Goal: Transaction & Acquisition: Purchase product/service

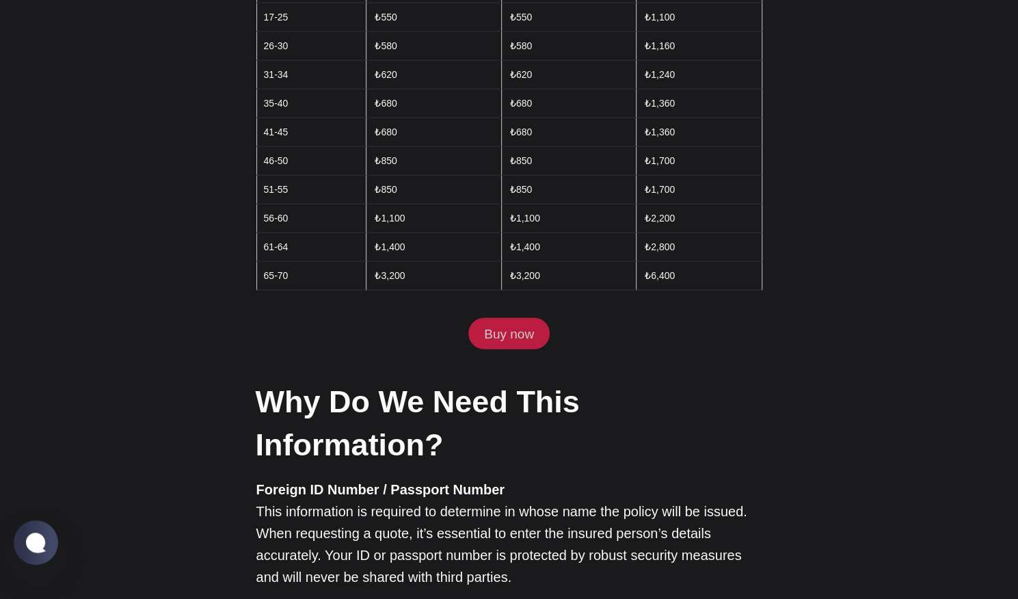
scroll to position [1799, 0]
click at [533, 317] on link "Buy now" at bounding box center [508, 332] width 81 height 31
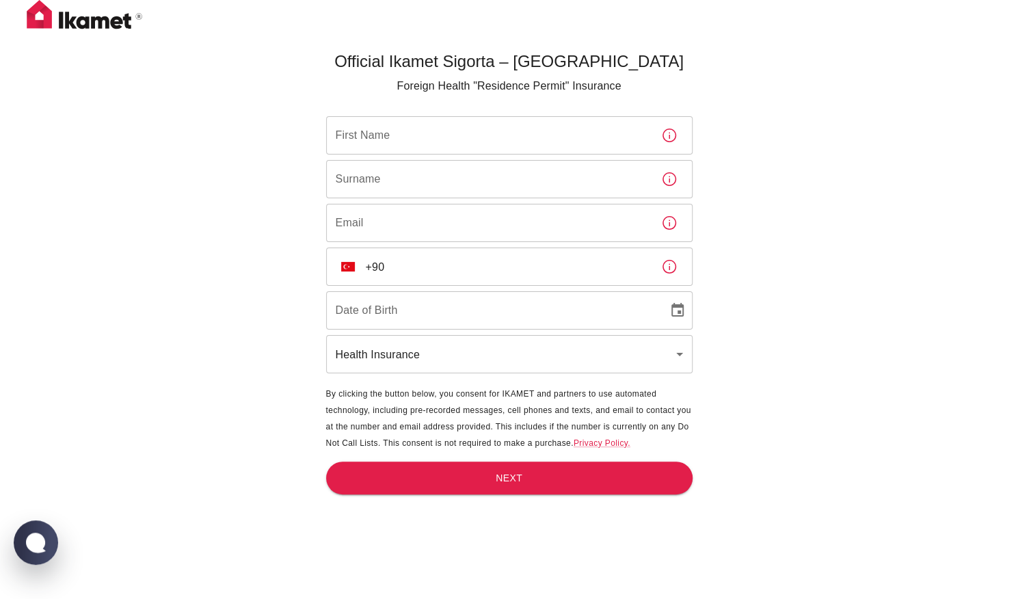
click at [517, 117] on input "First Name" at bounding box center [488, 135] width 324 height 38
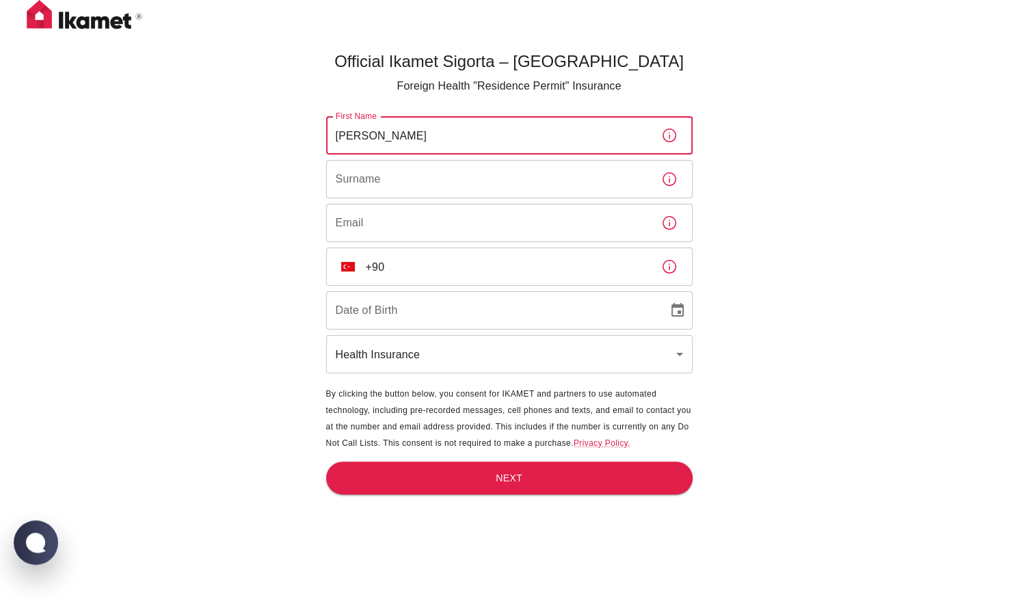
type input "Kate"
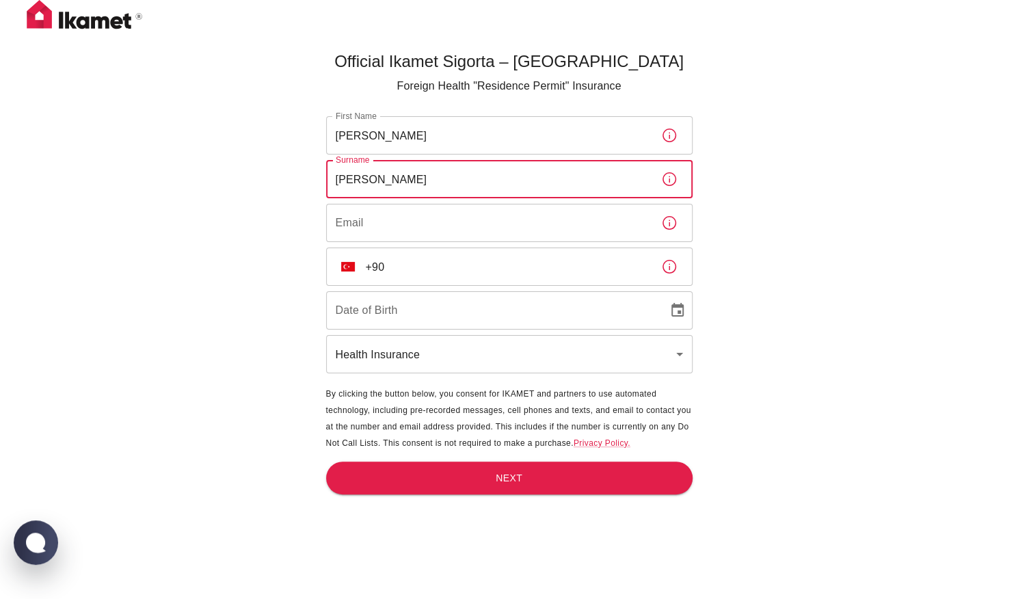
type input "Simpson"
click at [357, 224] on input "Email" at bounding box center [488, 223] width 324 height 38
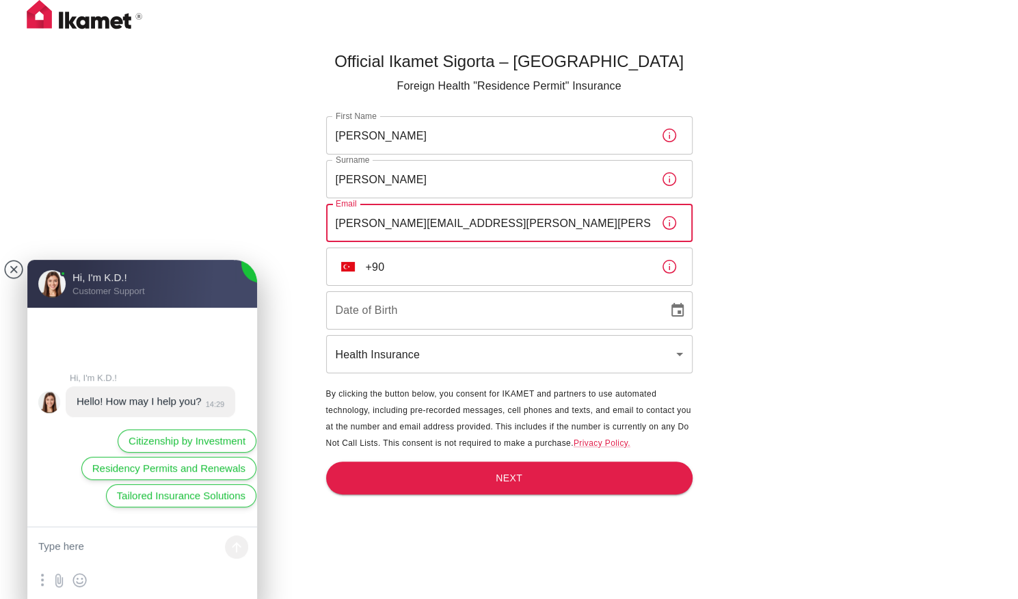
type input "kate.simpson.23@neoma-bs.com"
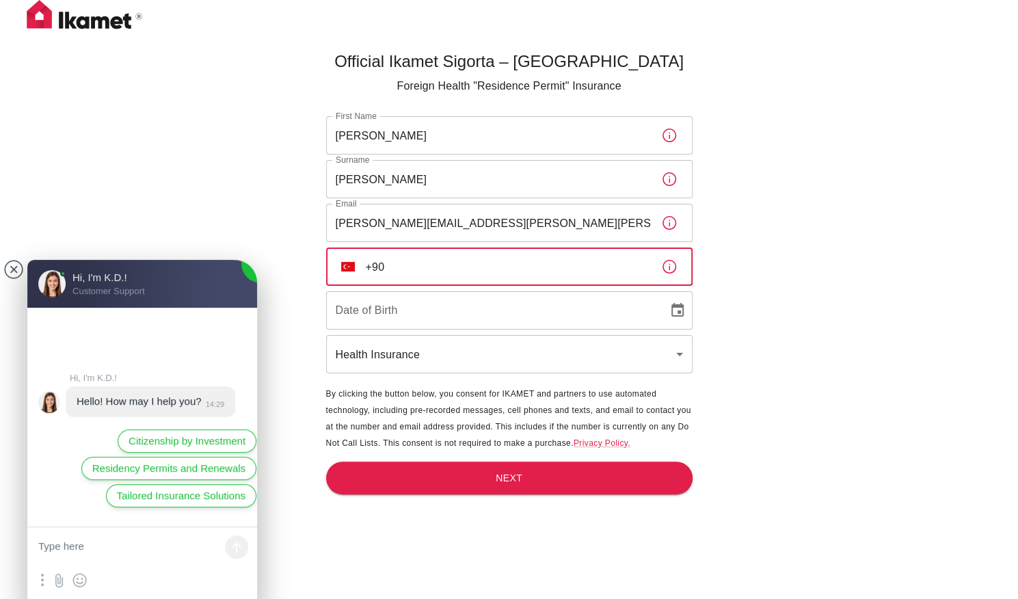
click at [447, 257] on input "+90" at bounding box center [508, 267] width 284 height 38
type input "+90 536 644 15 41"
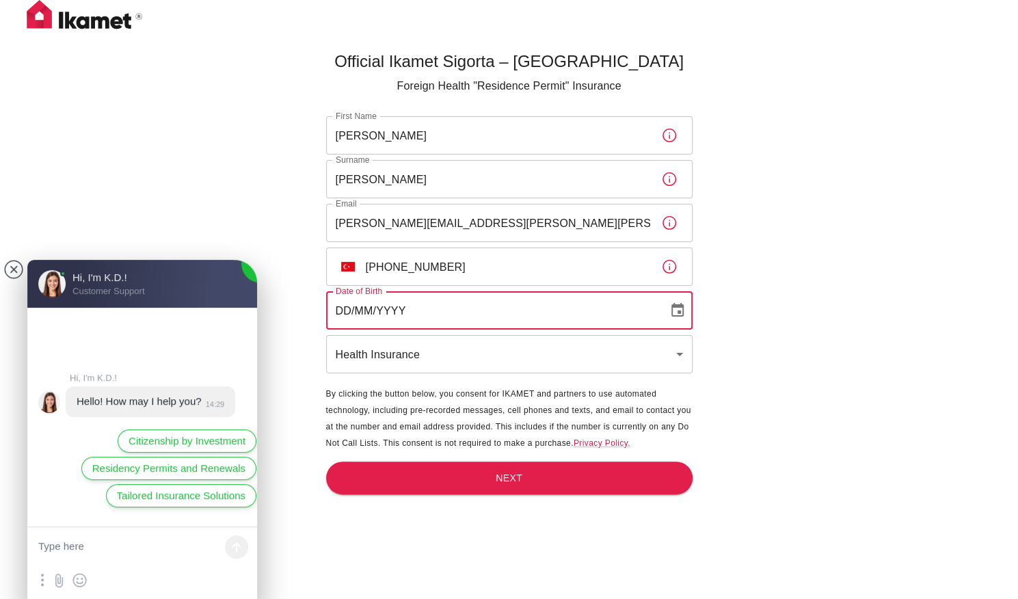
click at [420, 318] on input "DD/MM/YYYY" at bounding box center [492, 310] width 332 height 38
type input "11/11/2001"
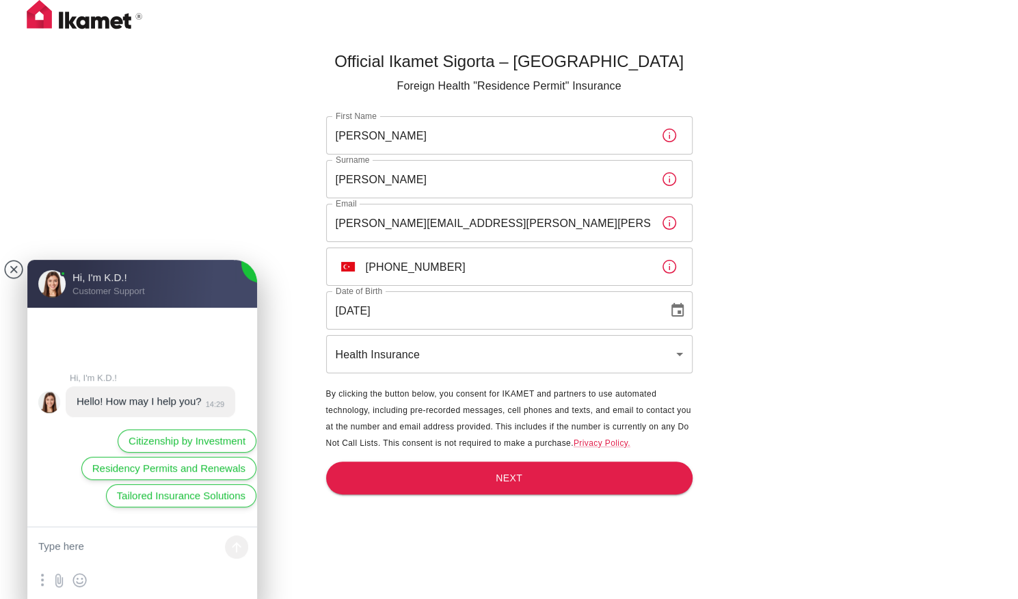
click at [470, 412] on span "By clicking the button below, you consent for IKAMET and partners to use automa…" at bounding box center [508, 418] width 365 height 59
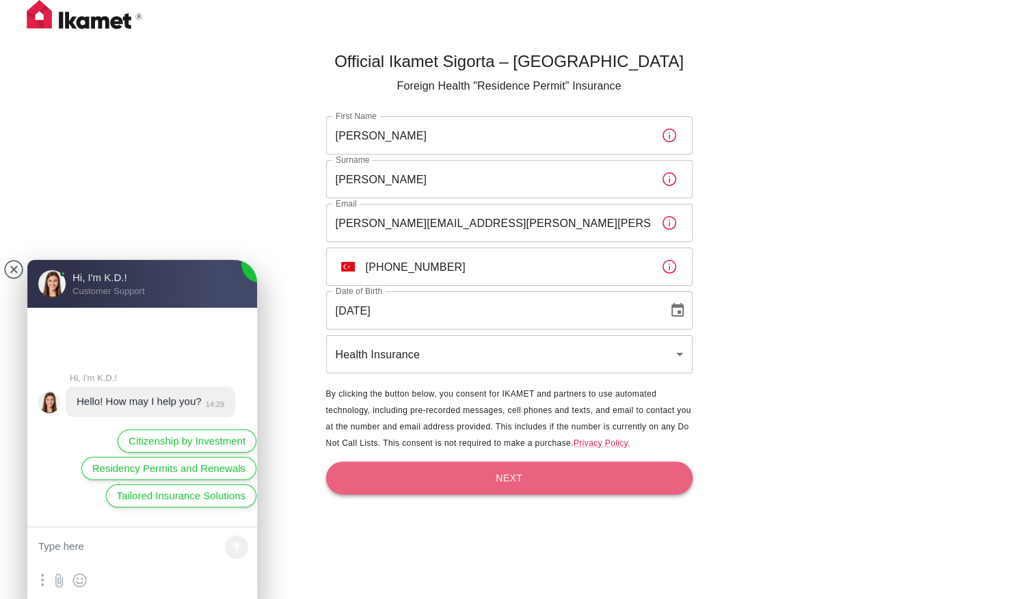
click at [467, 473] on button "Next" at bounding box center [509, 479] width 367 height 34
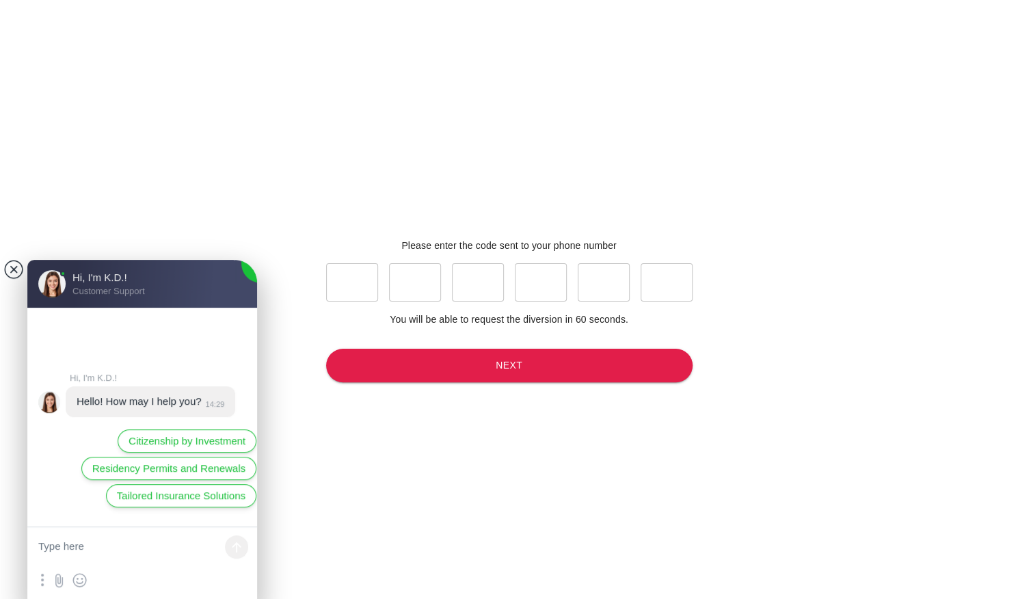
click at [14, 266] on jdiv at bounding box center [13, 269] width 19 height 19
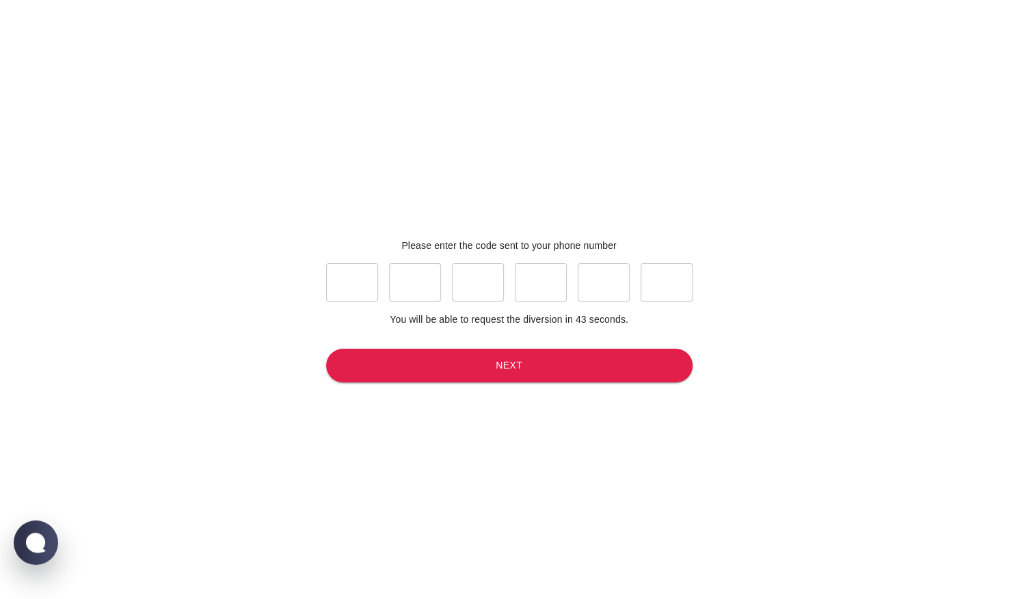
click at [346, 278] on input "text" at bounding box center [352, 282] width 52 height 38
type input "0"
type input "1"
type input "9"
type input "8"
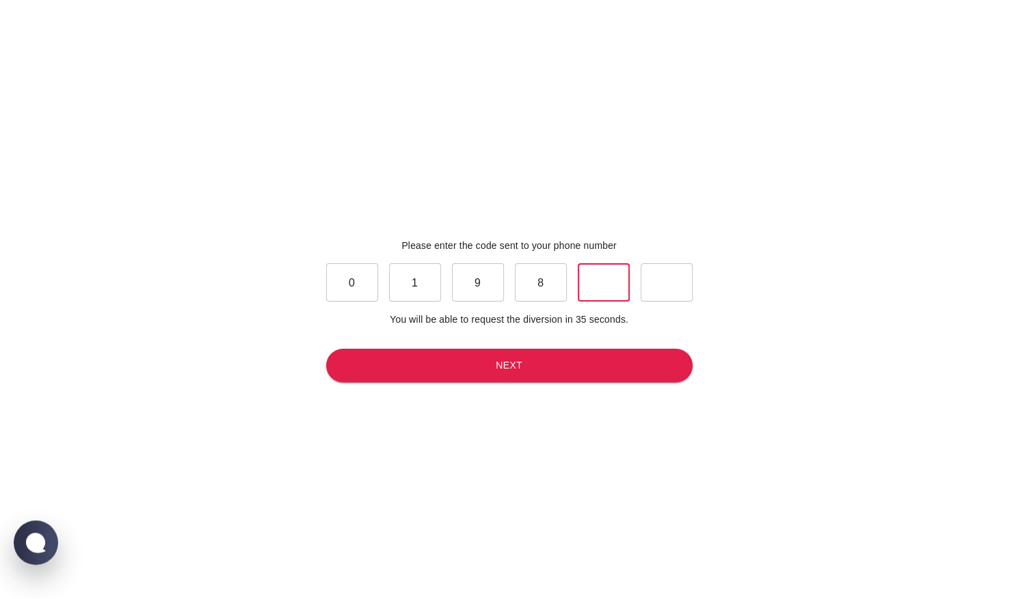
type input "1"
type input "7"
click at [584, 375] on button "Next" at bounding box center [509, 366] width 367 height 34
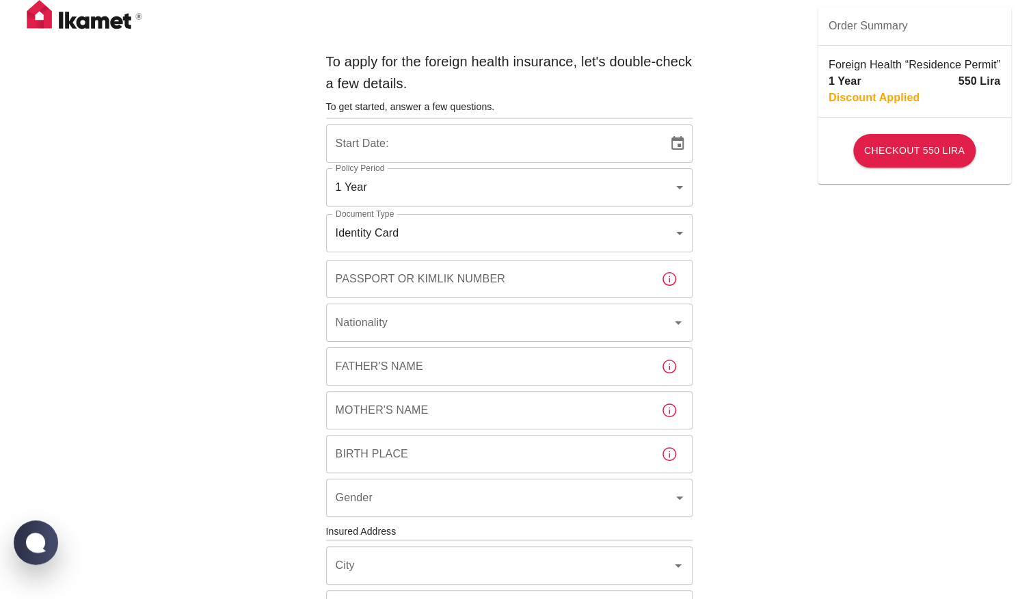
type input "b7343ef8-d55e-4554-96a8-76e30347e985"
type input "13/10/2025"
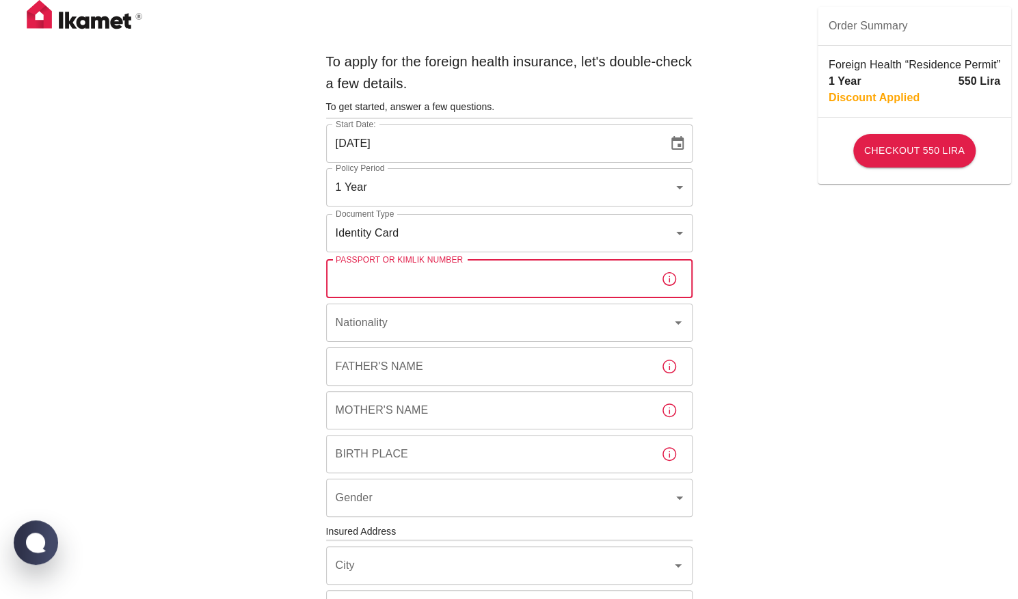
click at [550, 261] on input "Passport or Kimlik Number" at bounding box center [488, 279] width 324 height 38
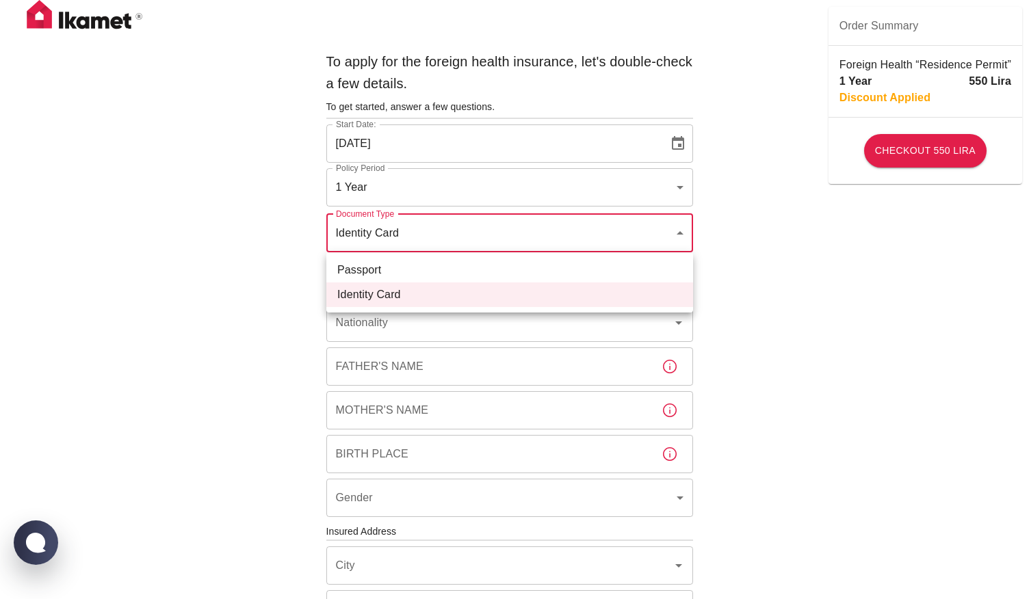
click at [605, 237] on body "To apply for the foreign health insurance, let's double-check a few details. To…" at bounding box center [514, 530] width 1029 height 1060
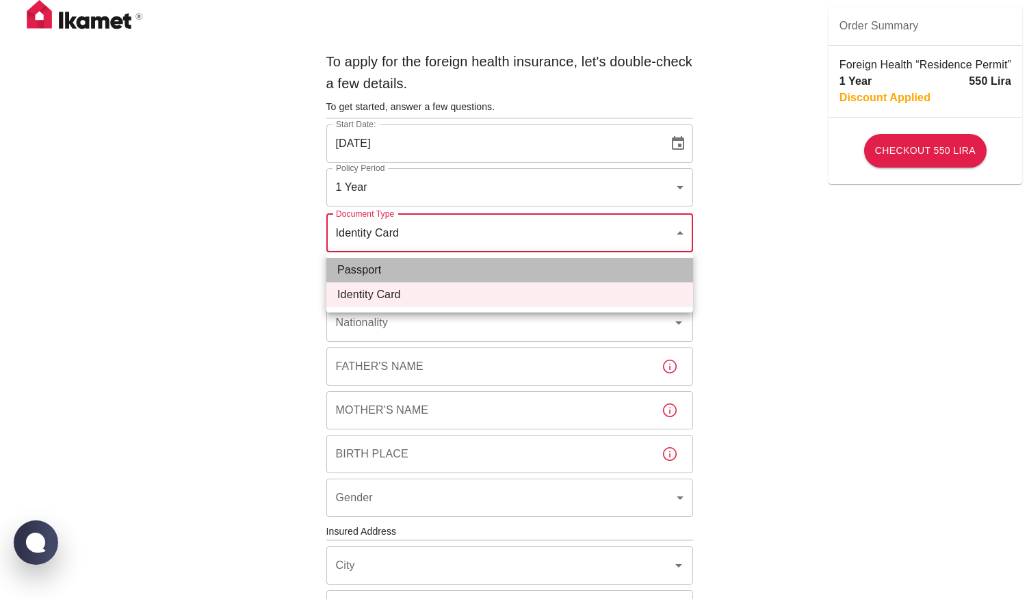
click at [560, 279] on li "Passport" at bounding box center [509, 270] width 367 height 25
type input "passport"
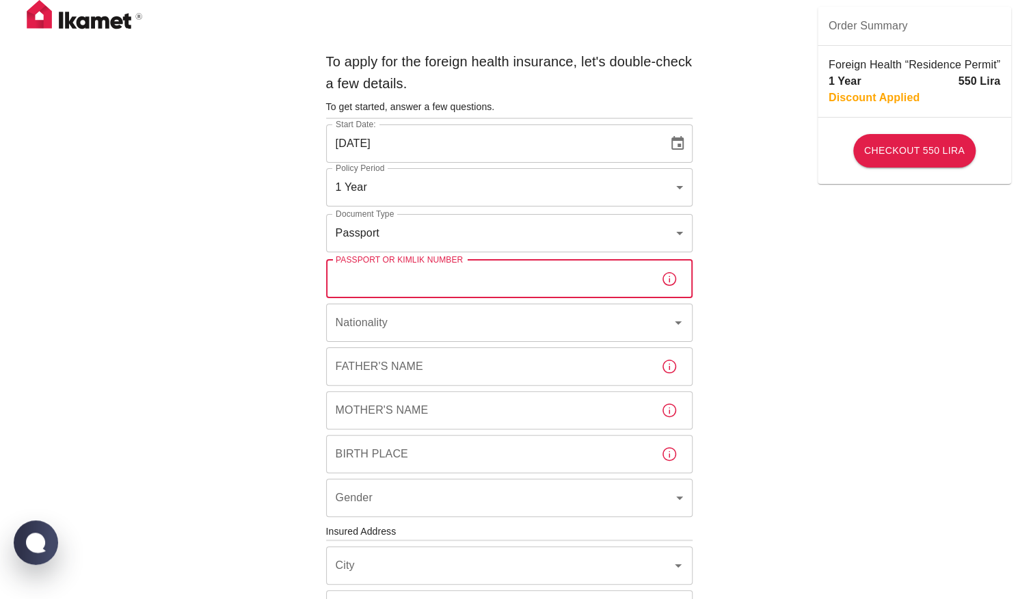
click at [560, 279] on input "Passport or Kimlik Number" at bounding box center [488, 279] width 324 height 38
type input "1"
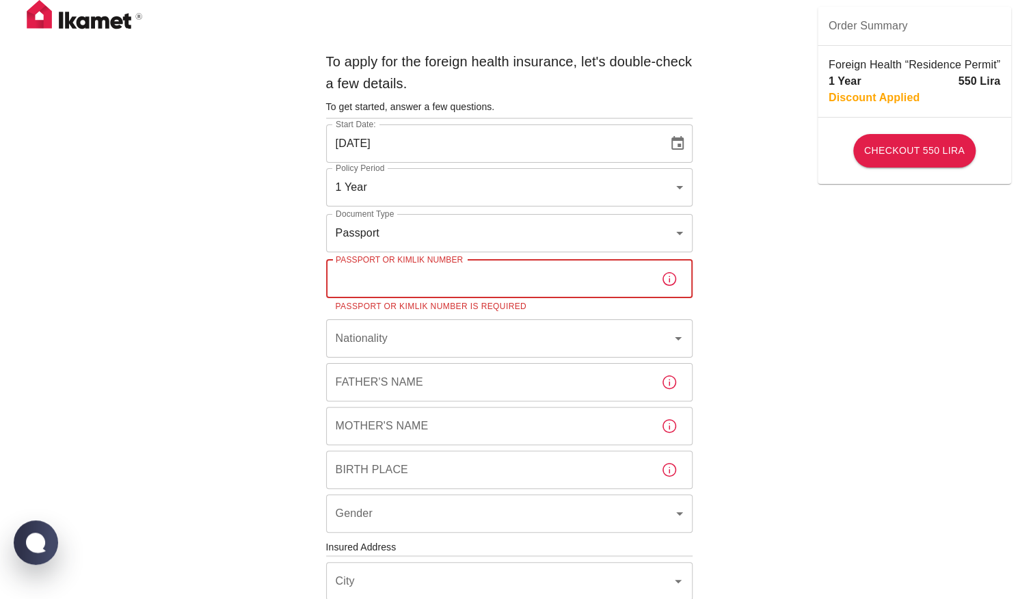
paste input "150650649"
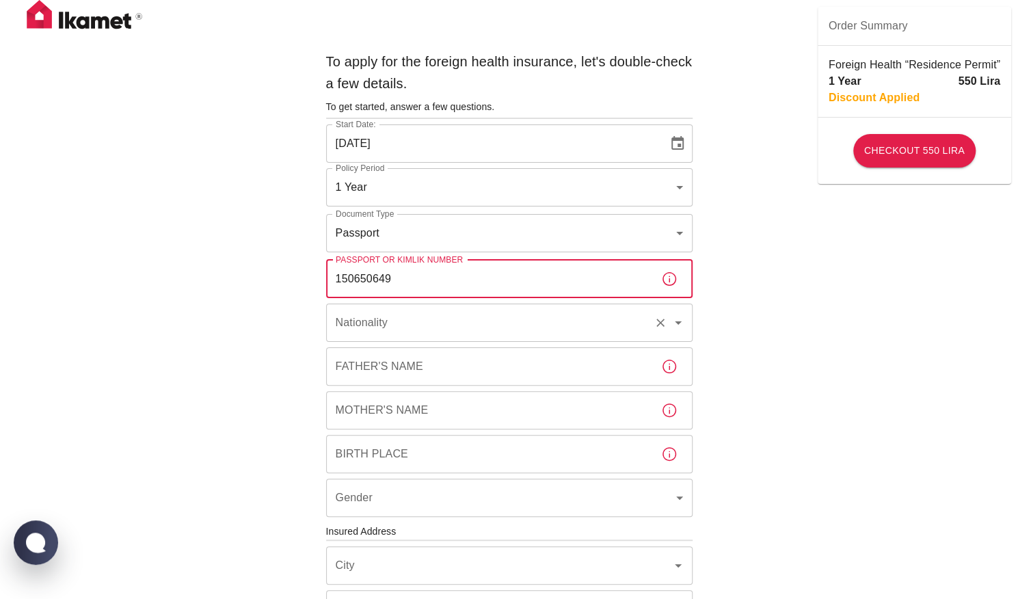
type input "150650649"
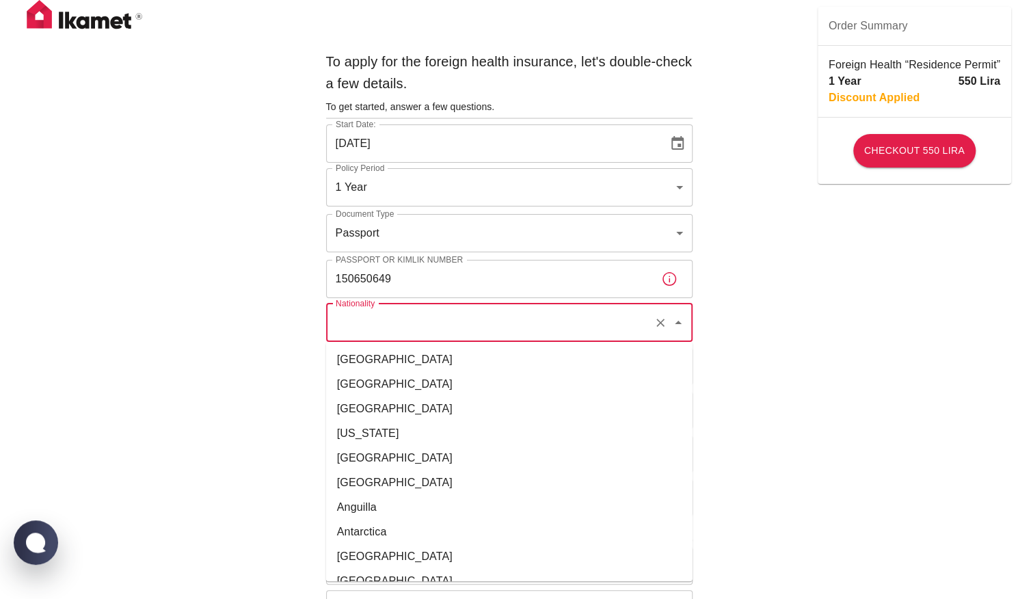
click at [408, 320] on input "Nationality" at bounding box center [490, 323] width 316 height 26
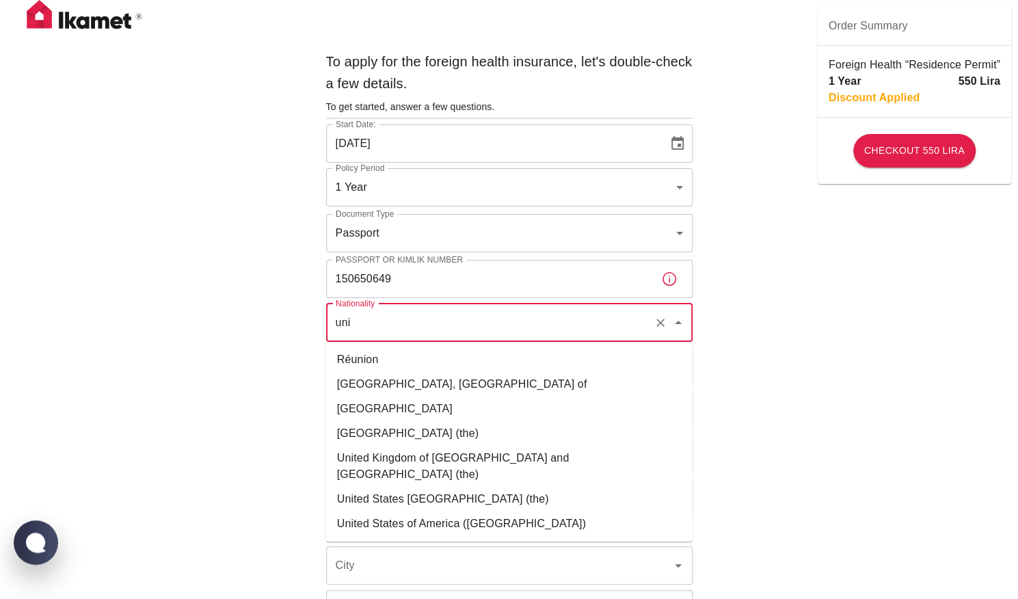
click at [439, 466] on li "United Kingdom of Great Britain and Northern Ireland (the)" at bounding box center [509, 466] width 367 height 41
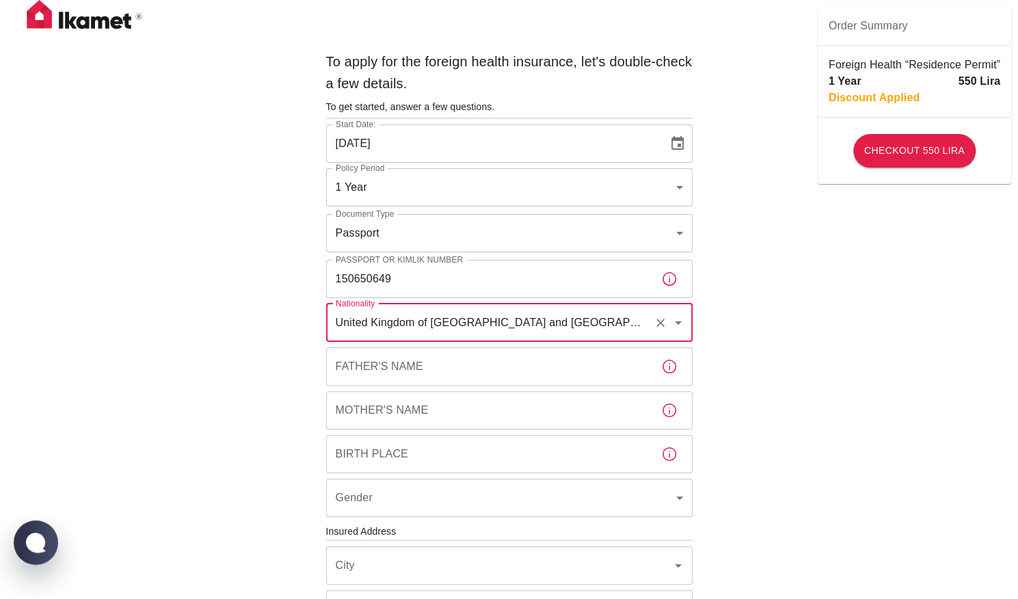
type input "United Kingdom of Great Britain and Northern Ireland (the)"
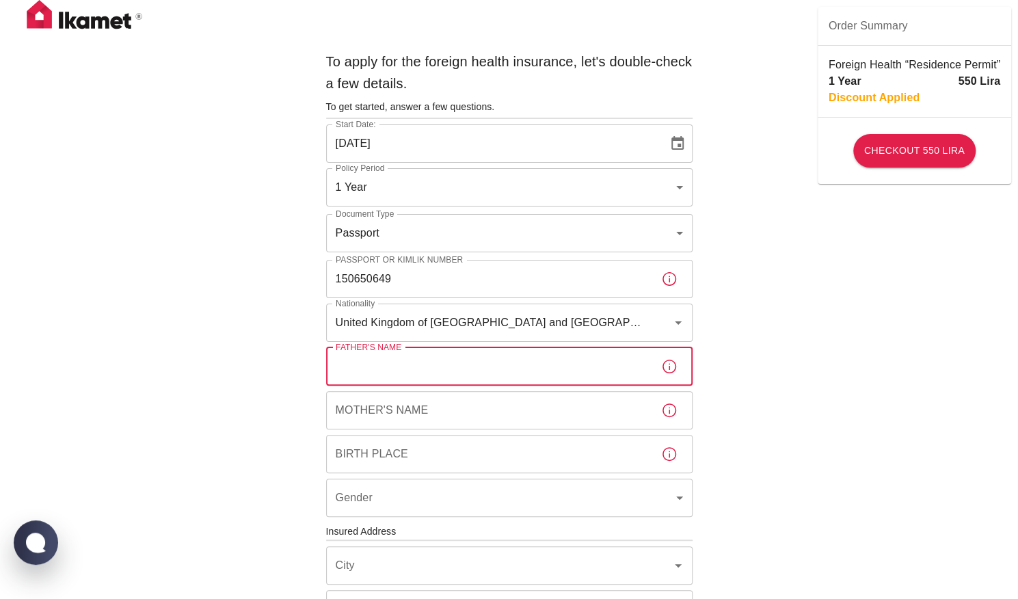
click at [473, 354] on input "Father's Name" at bounding box center [488, 366] width 324 height 38
click at [349, 364] on input "Anothny" at bounding box center [488, 366] width 324 height 38
type input "Anthony Simpson"
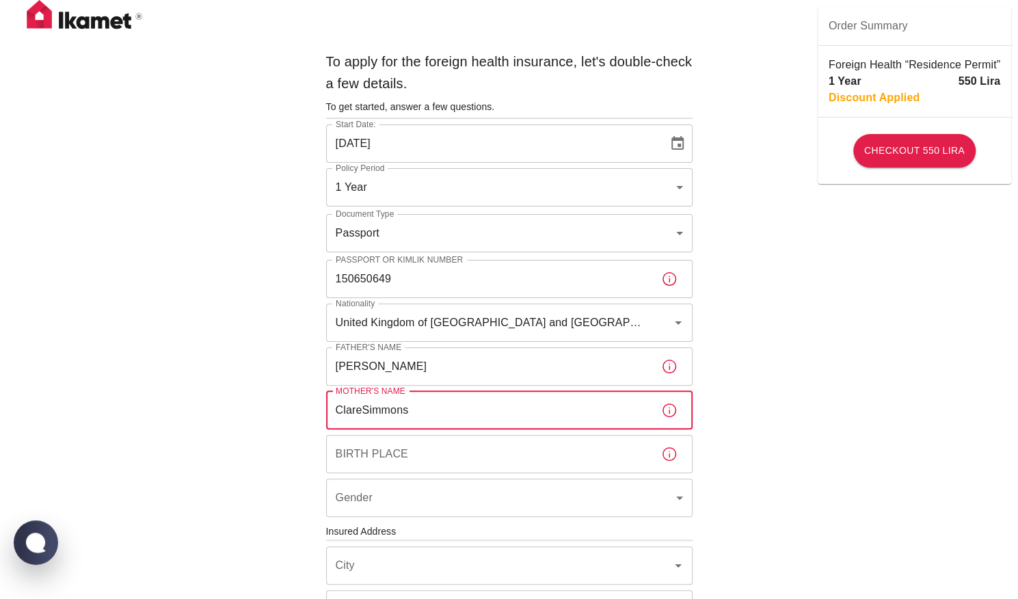
click at [364, 410] on input "ClareSimmons" at bounding box center [488, 410] width 324 height 38
type input "Clare Simmons"
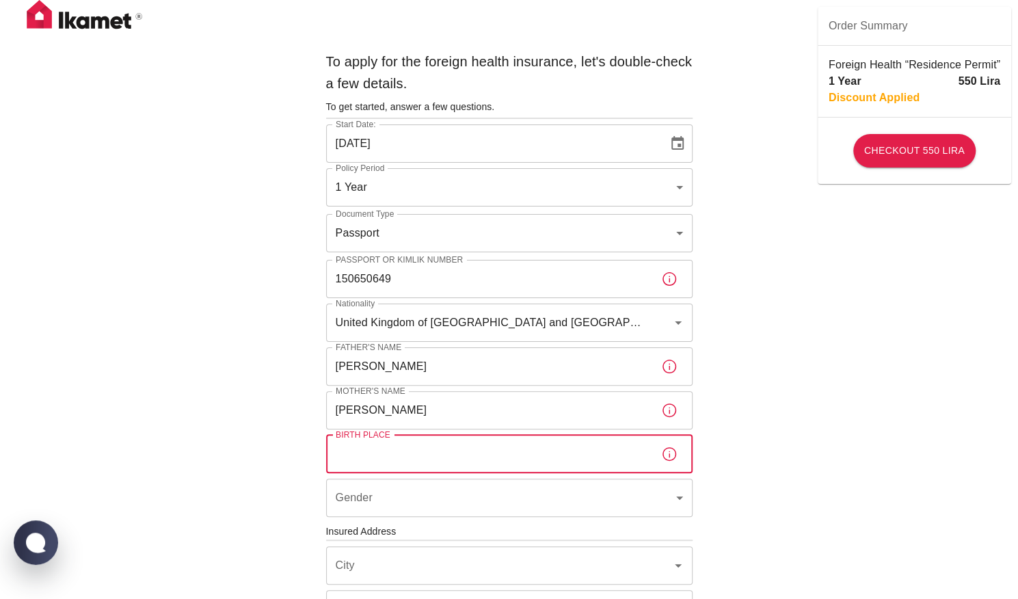
click at [362, 460] on input "Birth Place" at bounding box center [488, 454] width 324 height 38
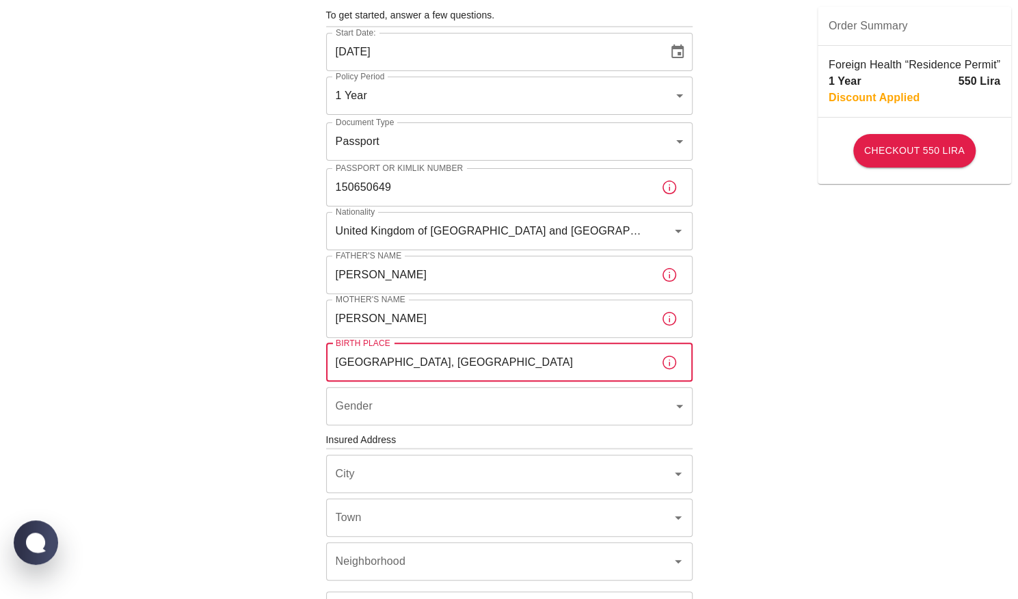
scroll to position [93, 0]
type input "Penrith, UK"
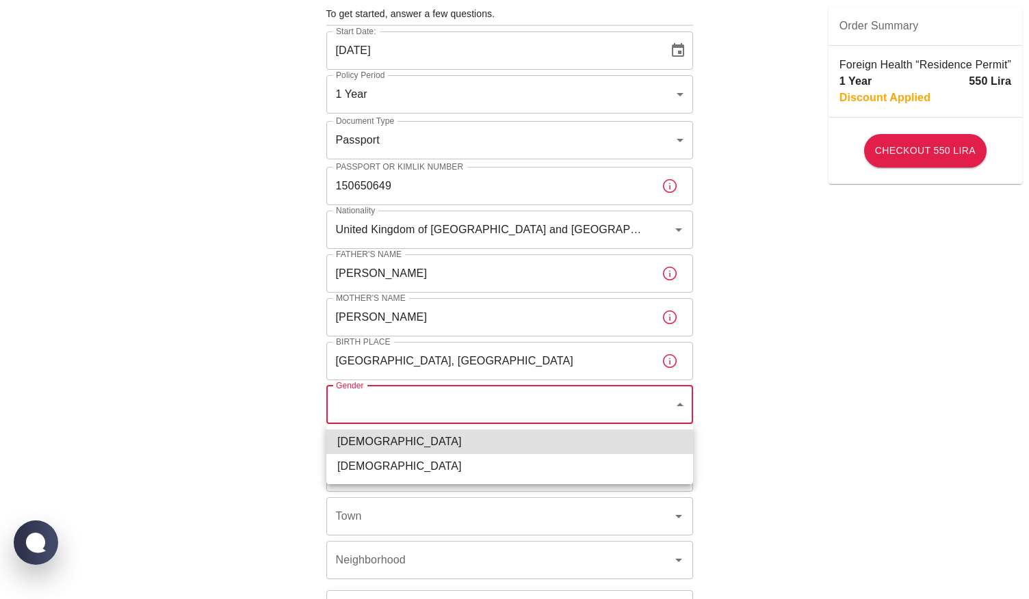
click at [391, 416] on body "To apply for the foreign health insurance, let's double-check a few details. To…" at bounding box center [514, 437] width 1029 height 1060
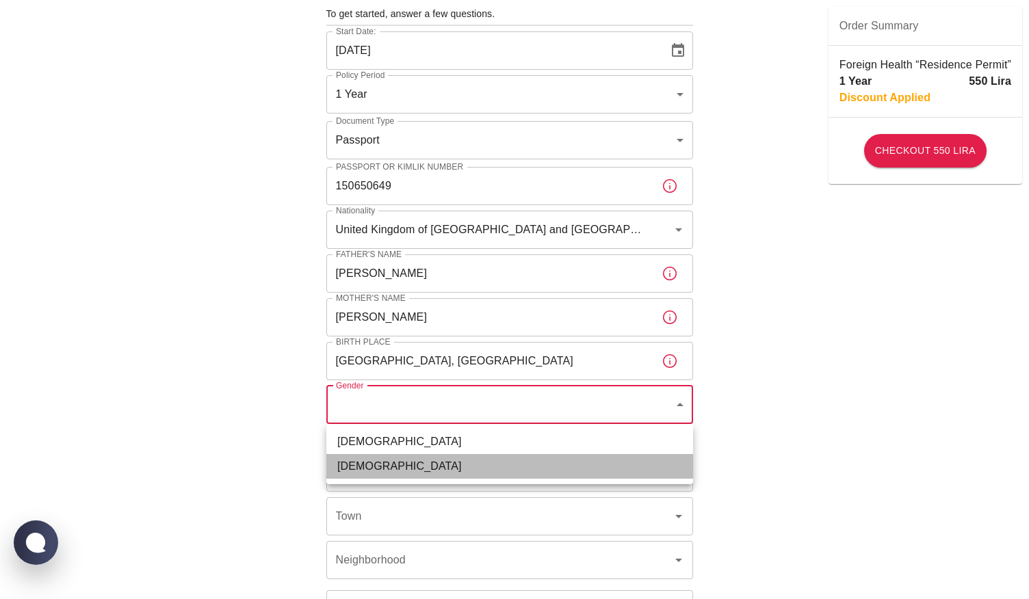
click at [382, 471] on li "Female" at bounding box center [509, 466] width 367 height 25
type input "female"
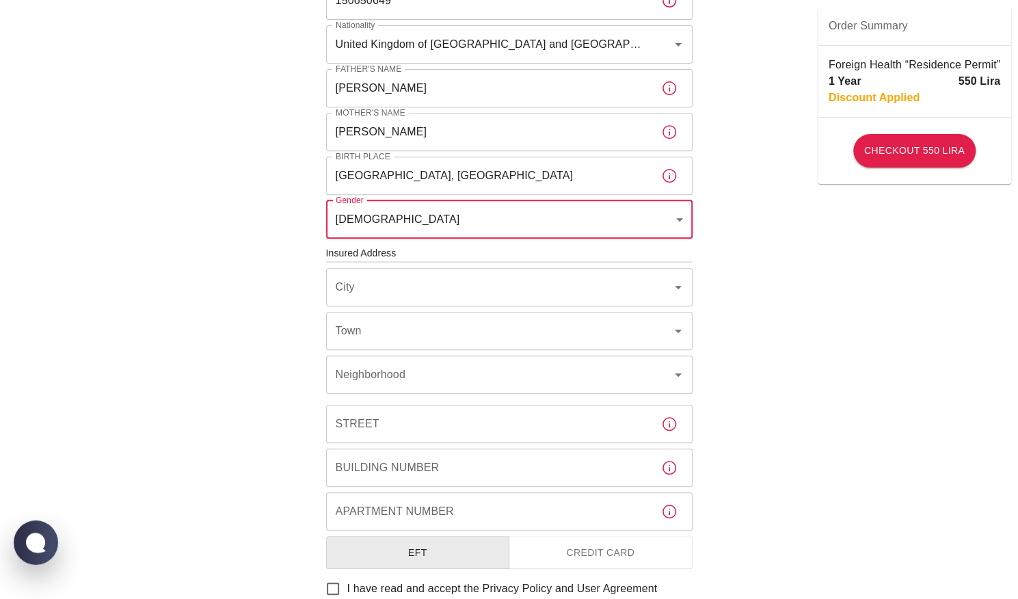
scroll to position [285, 0]
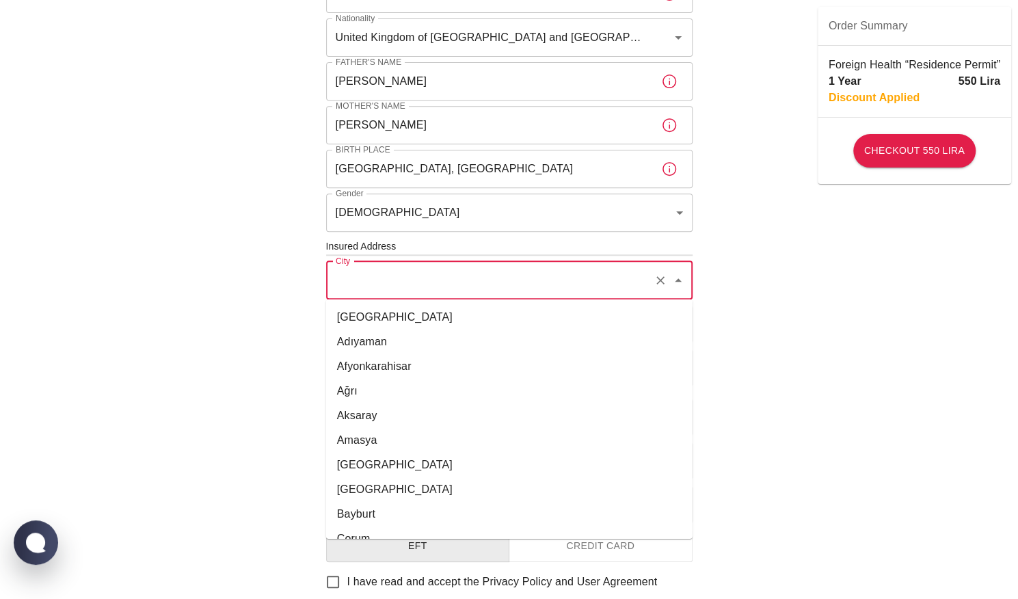
click at [403, 285] on input "City" at bounding box center [490, 280] width 316 height 26
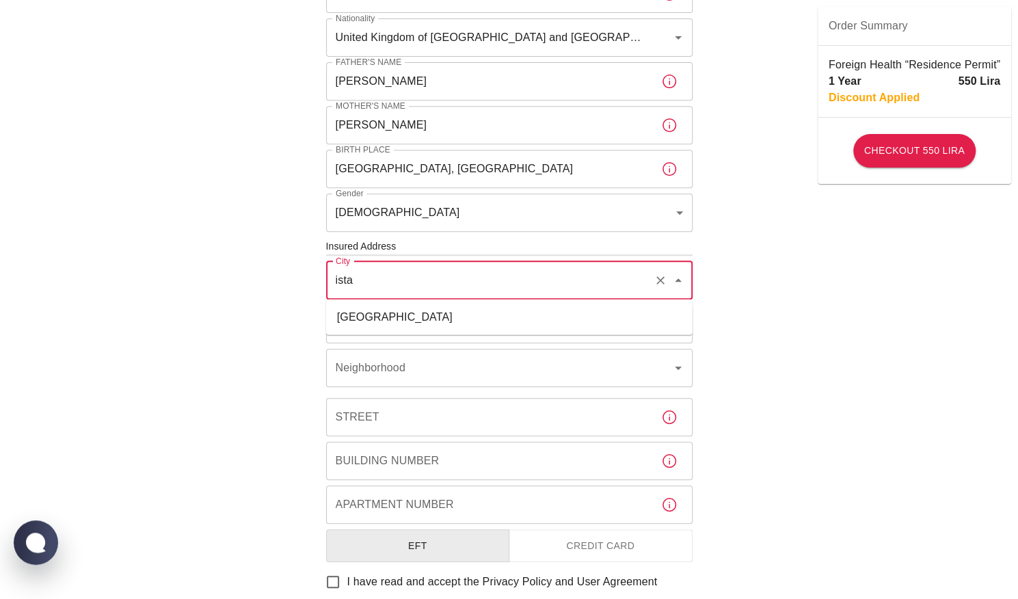
click at [376, 319] on li "İstanbul" at bounding box center [509, 317] width 367 height 25
type input "İstanbul"
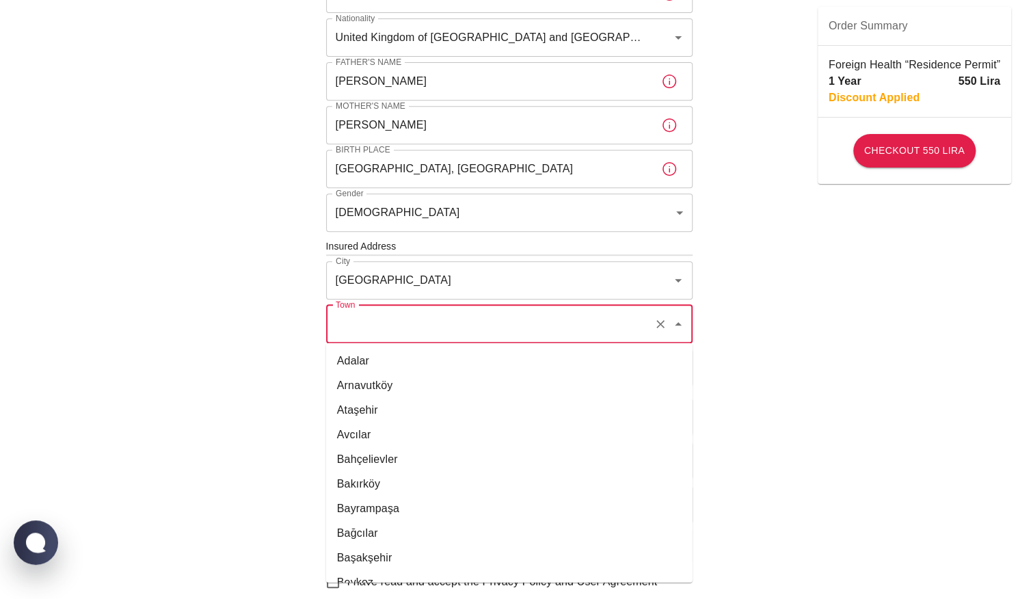
click at [371, 323] on input "Town" at bounding box center [490, 324] width 316 height 26
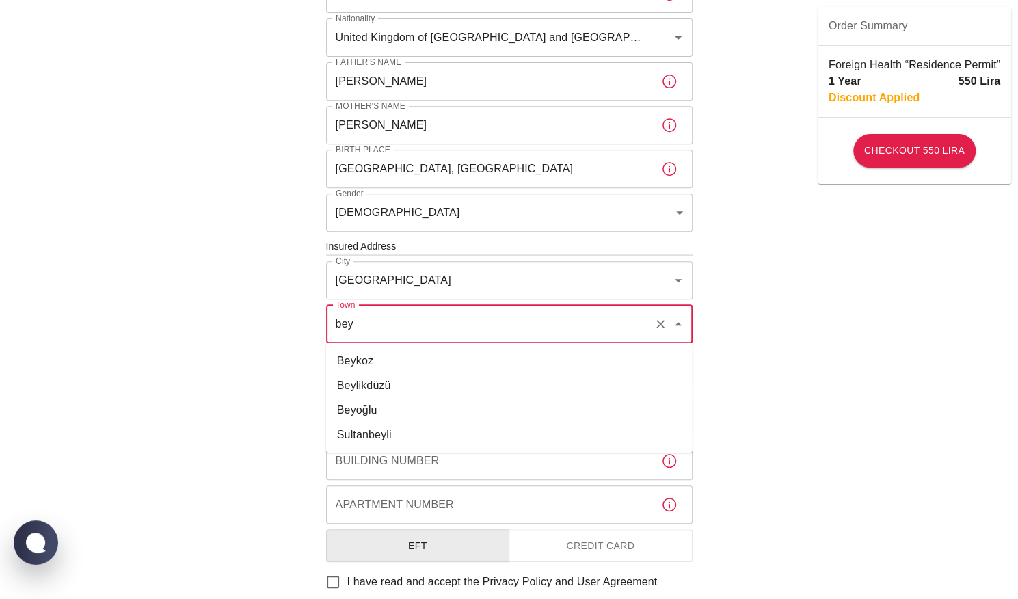
click at [374, 406] on li "Beyoğlu" at bounding box center [509, 410] width 367 height 25
type input "Beyoğlu"
click at [409, 361] on input "Neighborhood" at bounding box center [490, 368] width 316 height 26
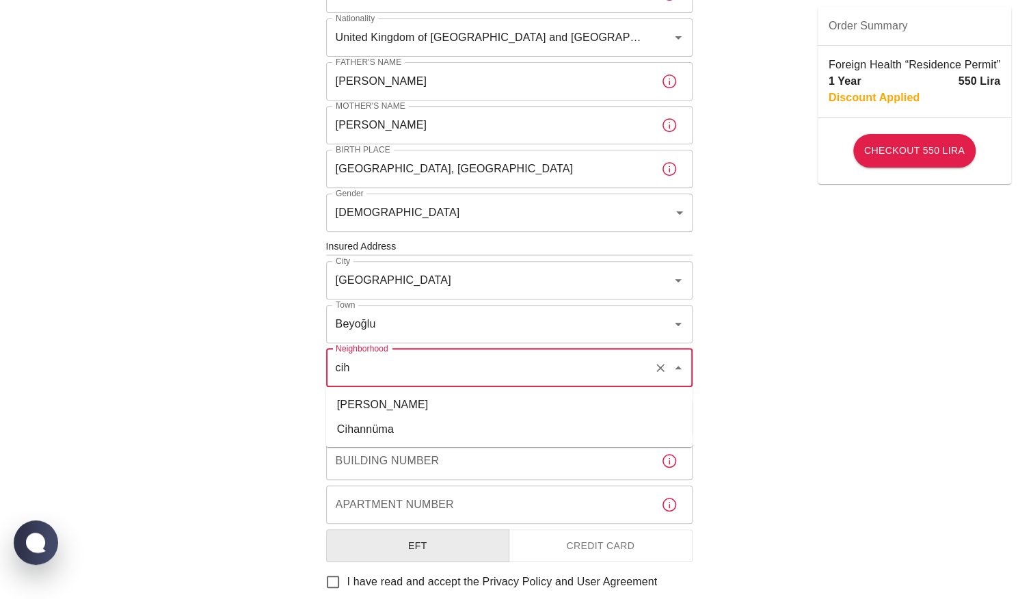
click at [370, 416] on li "Cihangir" at bounding box center [509, 405] width 367 height 25
type input "Cihangir"
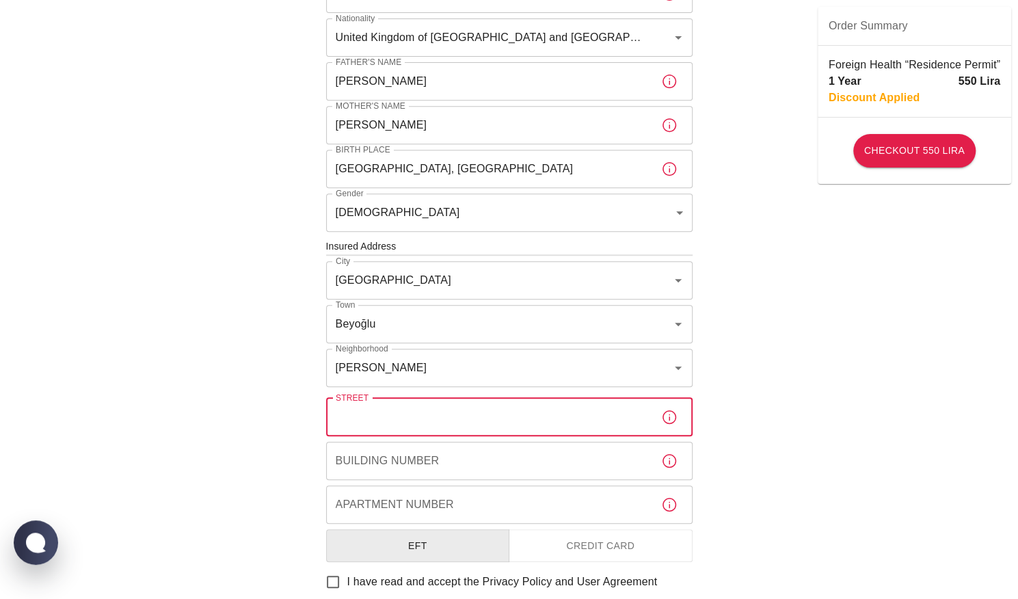
click at [370, 416] on input "Street" at bounding box center [488, 417] width 324 height 38
type input "siraselviler caddesi"
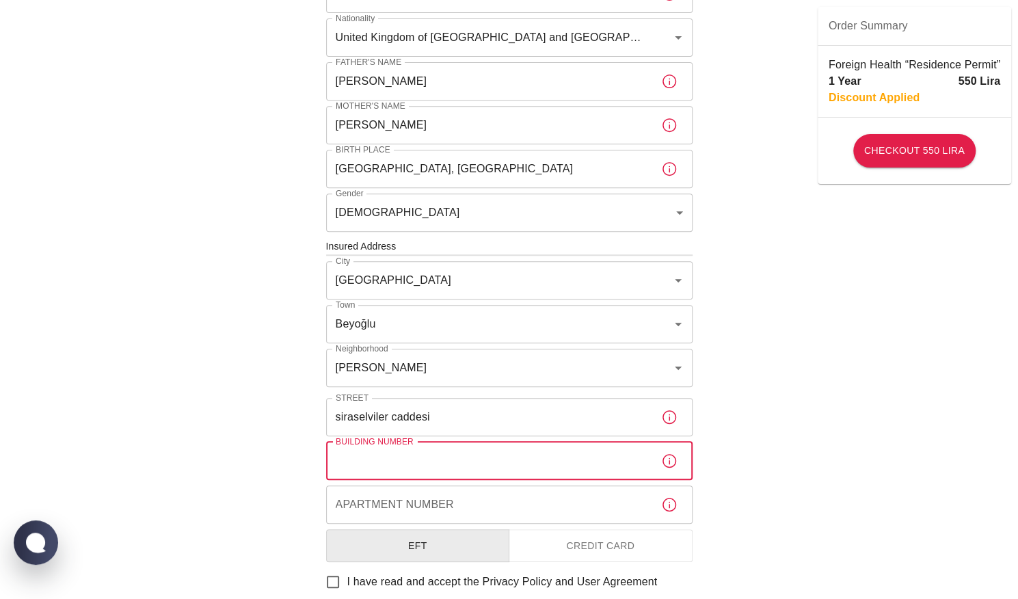
click at [387, 459] on input "Building Number" at bounding box center [488, 461] width 324 height 38
type input "35"
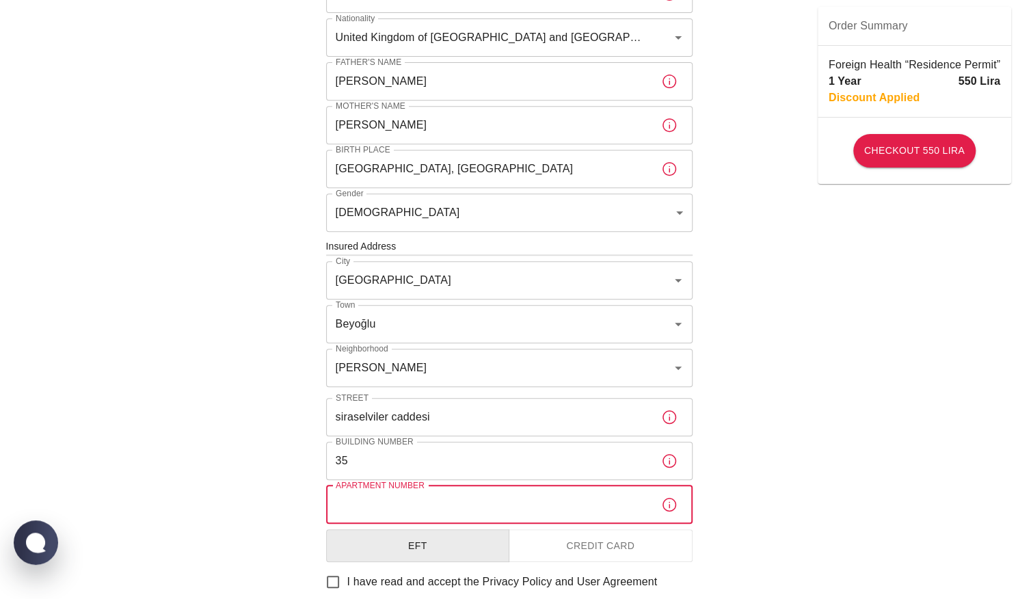
click at [387, 500] on input "Apartment Number" at bounding box center [488, 505] width 324 height 38
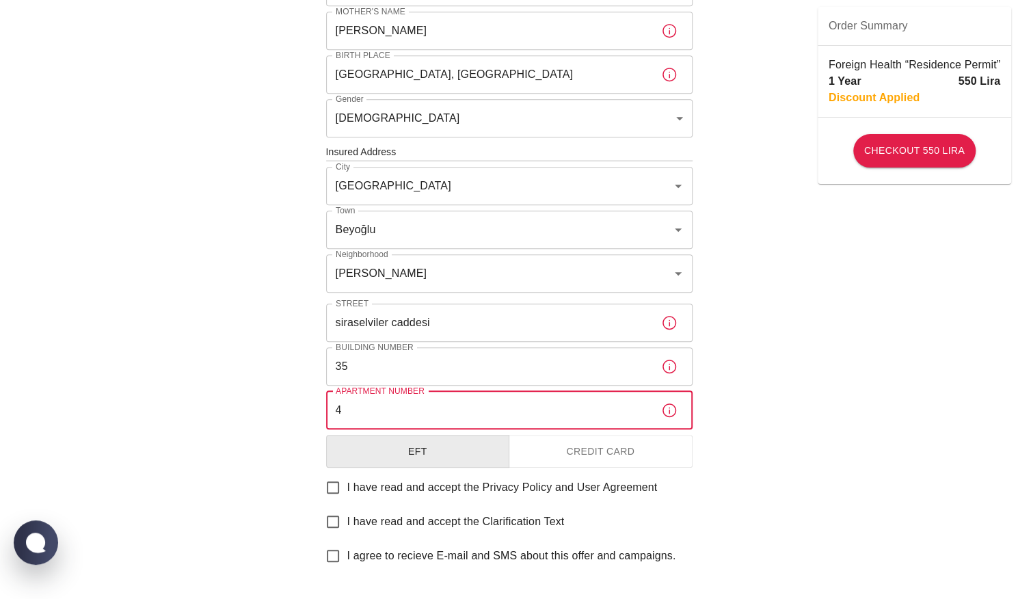
scroll to position [460, 0]
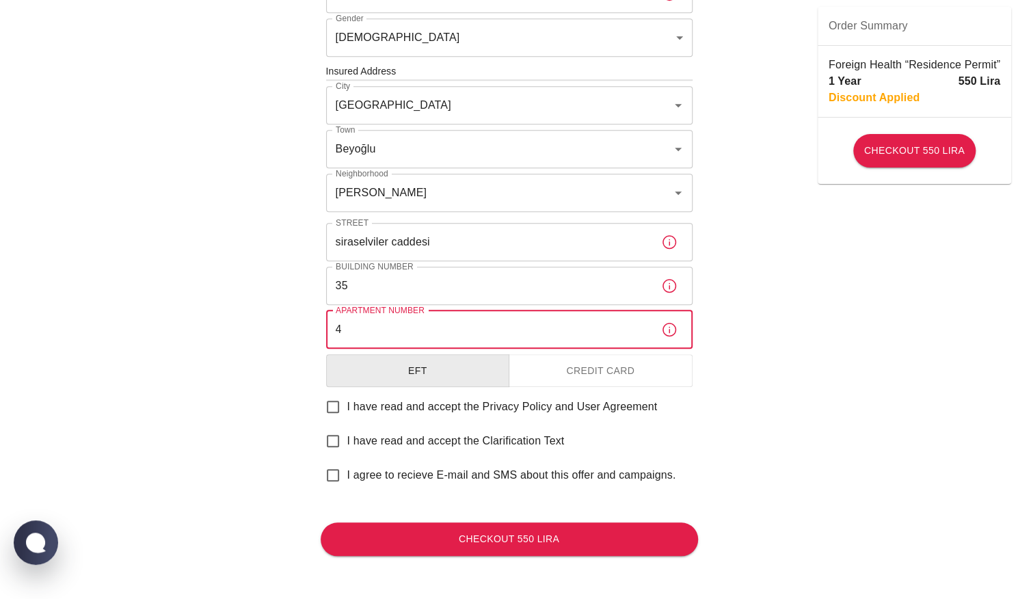
type input "4"
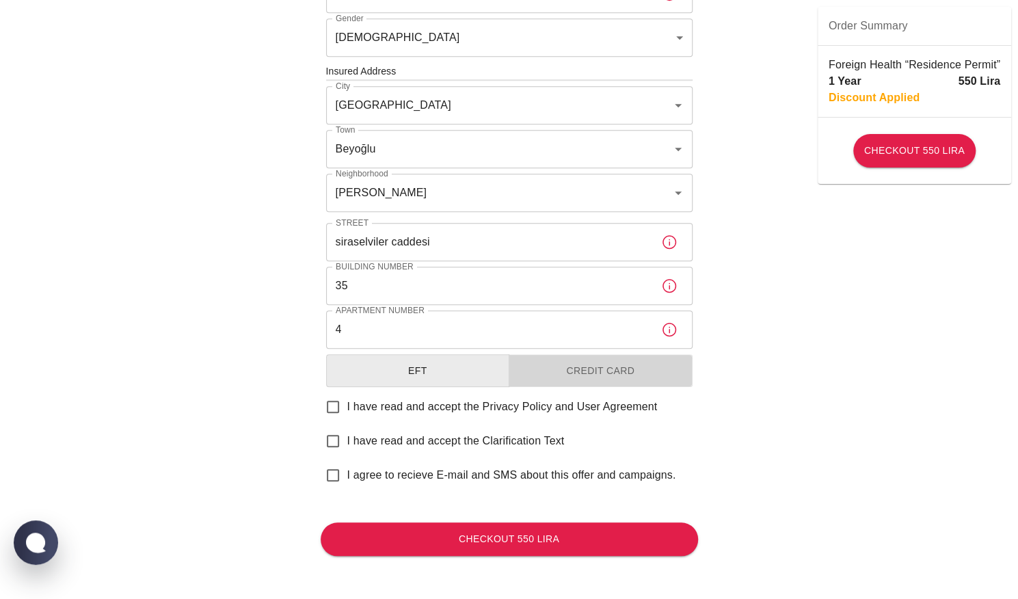
click at [581, 385] on button "Credit Card" at bounding box center [601, 371] width 184 height 34
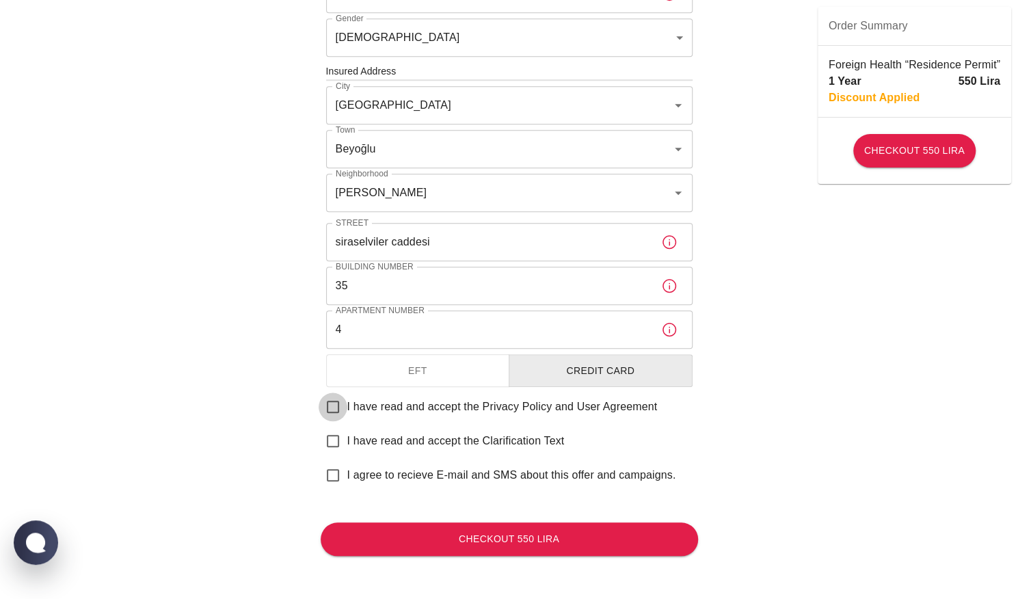
click at [334, 408] on input "I have read and accept the Privacy Policy and User Agreement" at bounding box center [333, 407] width 29 height 29
checkbox input "true"
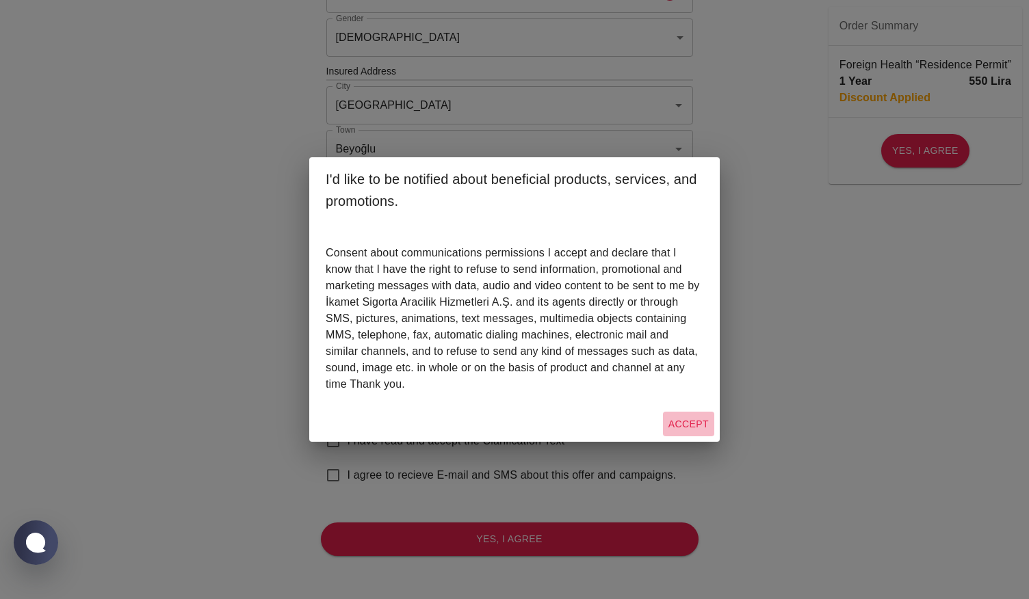
click at [698, 416] on button "Accept" at bounding box center [688, 424] width 51 height 25
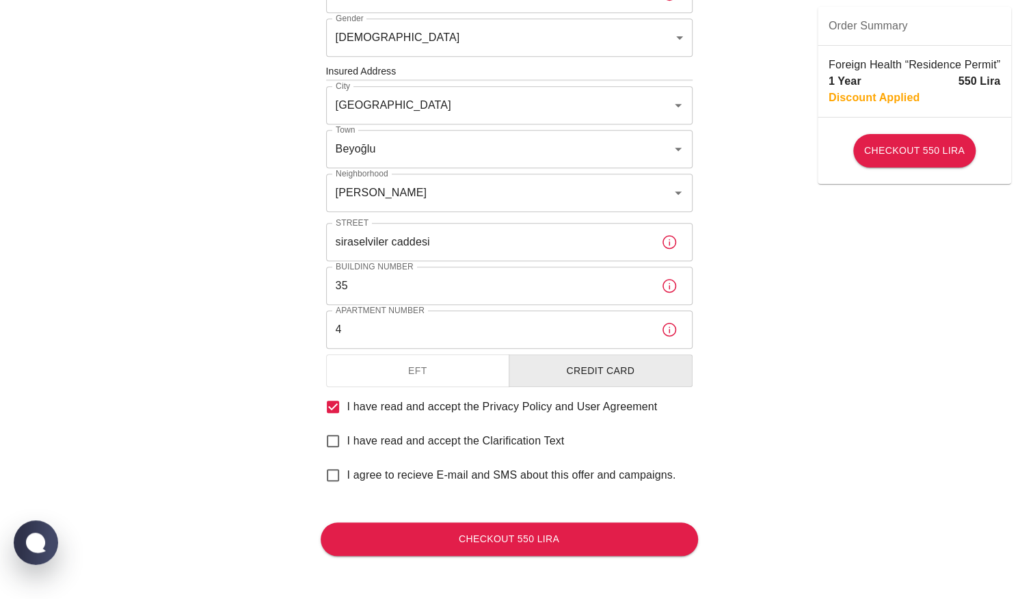
click at [338, 439] on input "I have read and accept the Clarification Text" at bounding box center [333, 441] width 29 height 29
checkbox input "true"
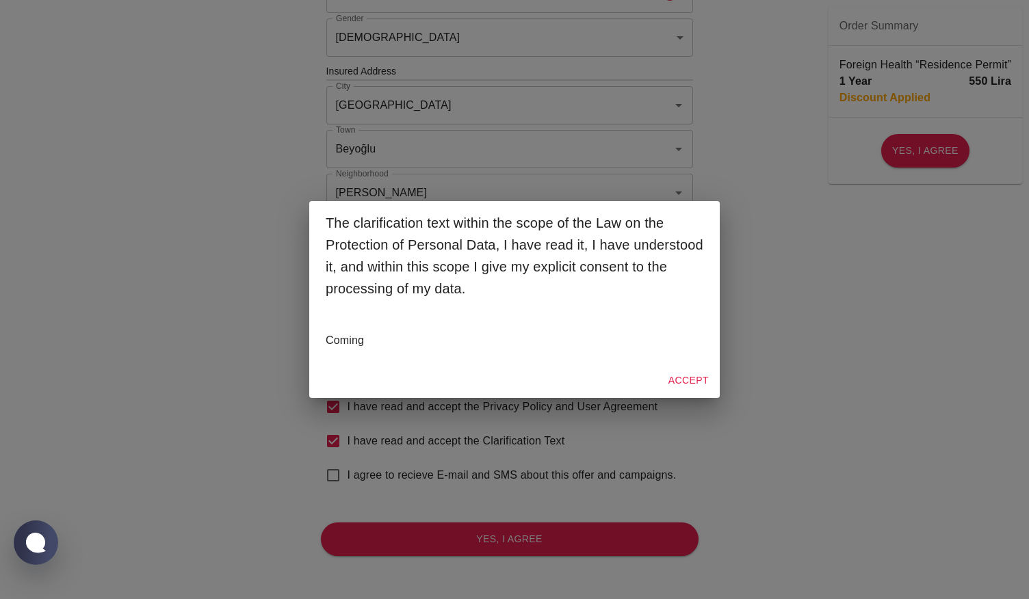
click at [691, 373] on button "Accept" at bounding box center [688, 380] width 51 height 25
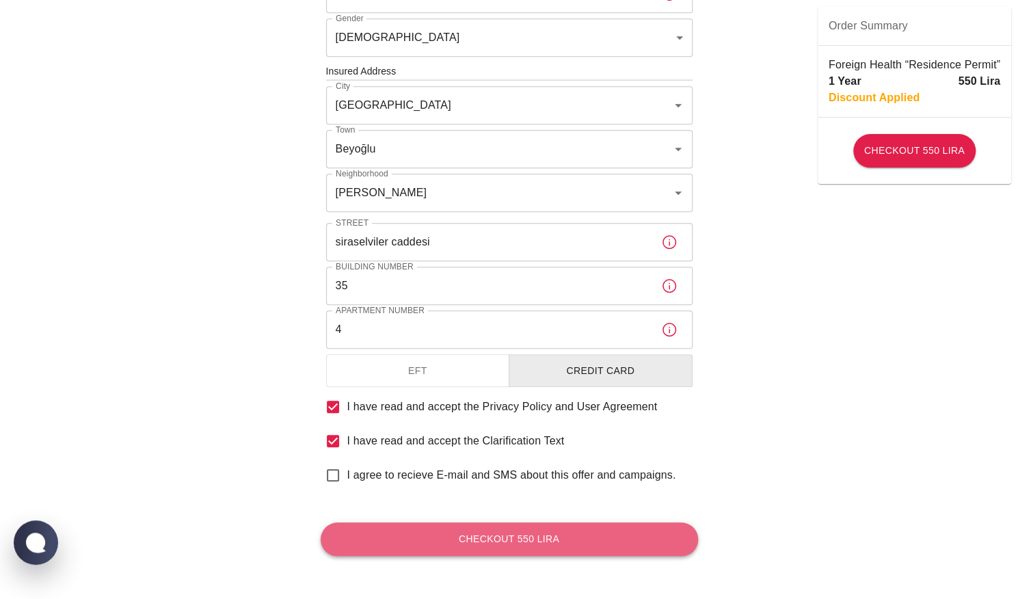
click at [445, 540] on button "Checkout 550 Lira" at bounding box center [509, 539] width 377 height 34
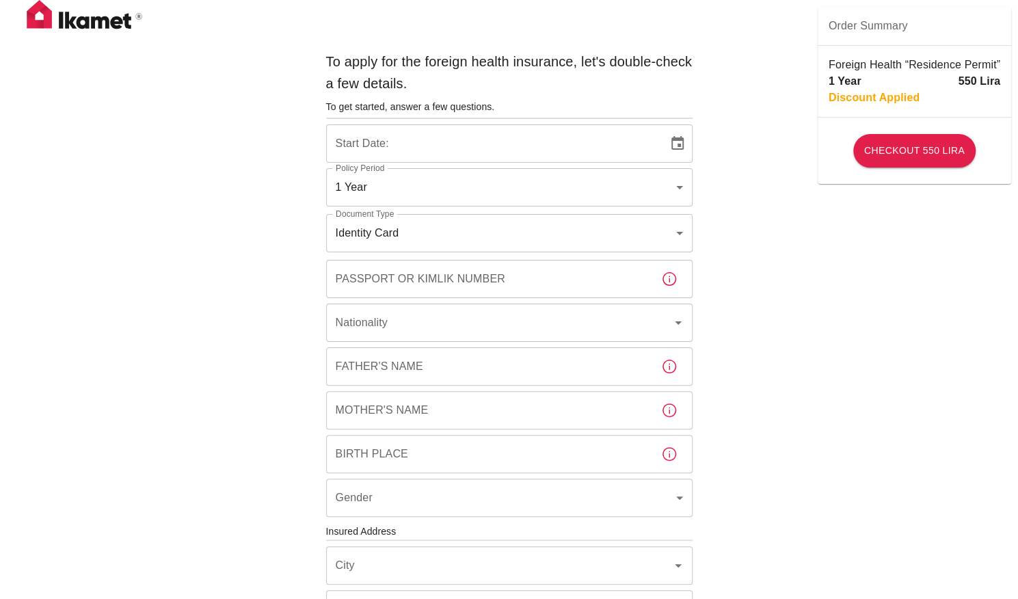
type input "b7343ef8-d55e-4554-96a8-76e30347e985"
type input "13/10/2025"
